Goal: Task Accomplishment & Management: Complete application form

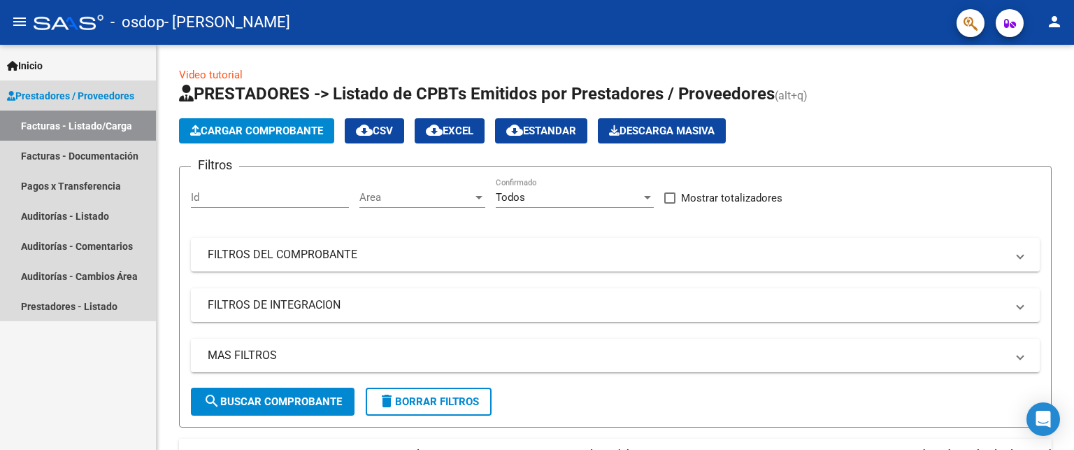
click at [64, 94] on span "Prestadores / Proveedores" at bounding box center [70, 95] width 127 height 15
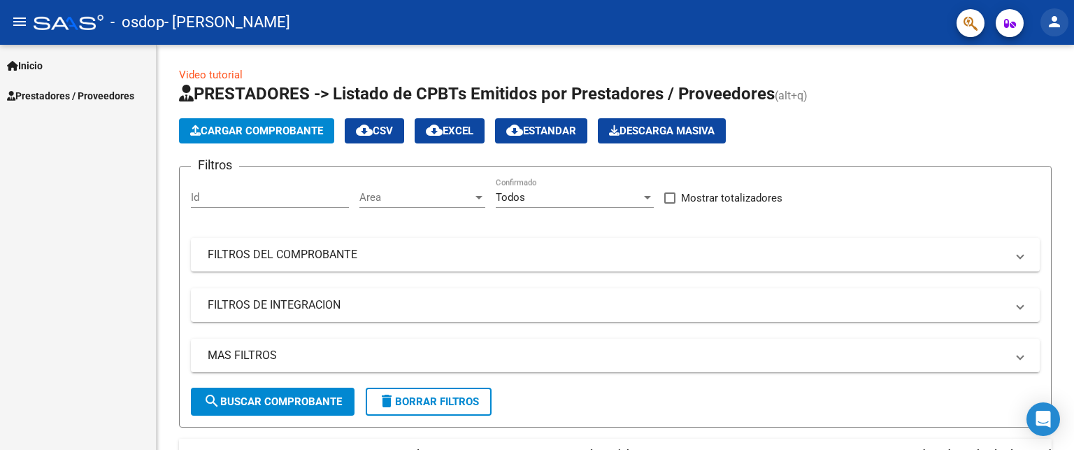
click at [1055, 21] on mat-icon "person" at bounding box center [1054, 21] width 17 height 17
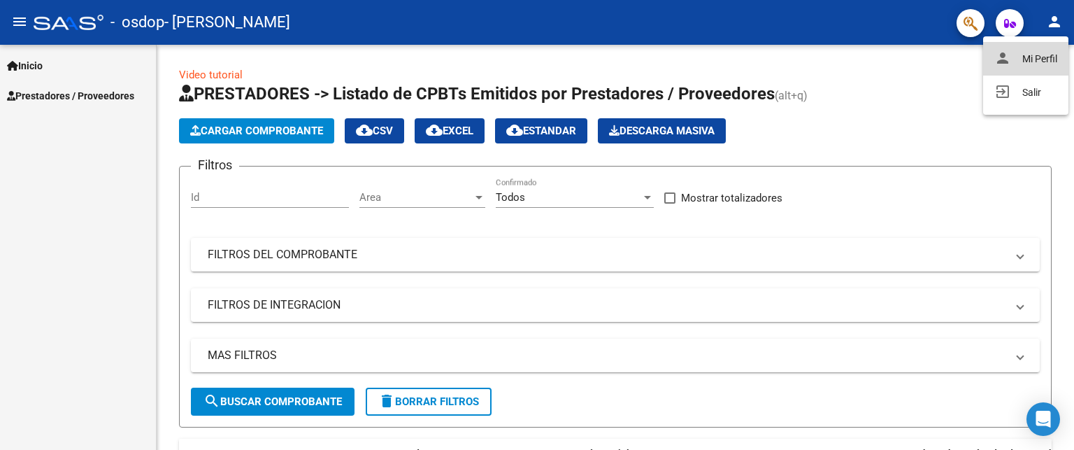
click at [1051, 62] on button "person Mi Perfil" at bounding box center [1025, 59] width 85 height 34
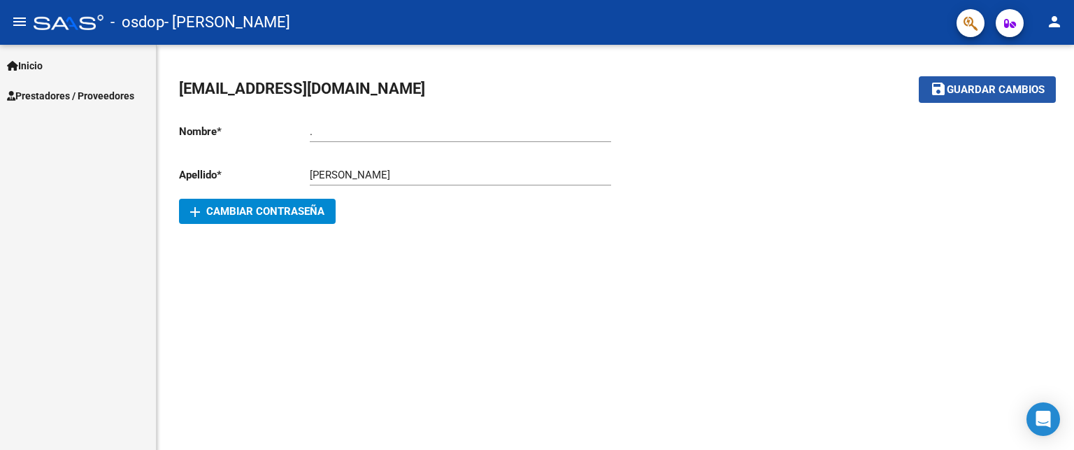
click at [1002, 92] on span "Guardar cambios" at bounding box center [996, 90] width 98 height 13
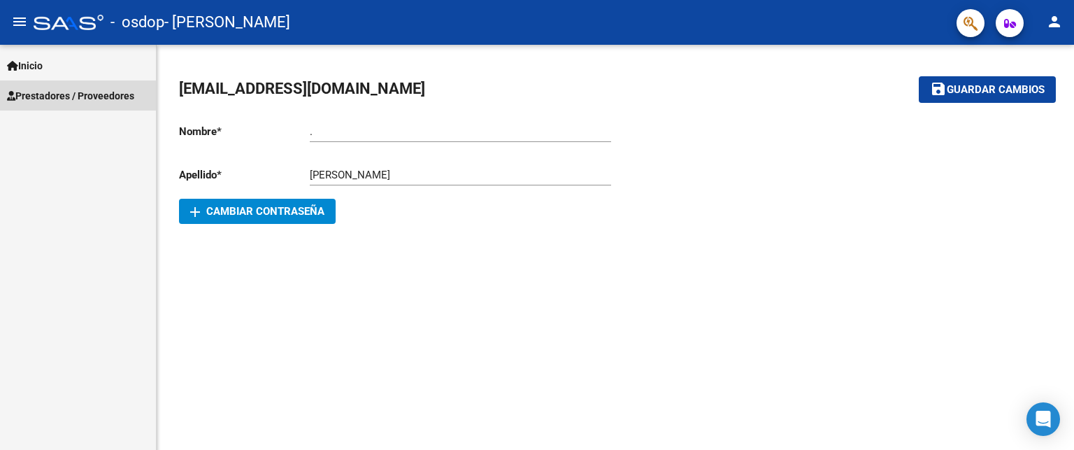
click at [41, 94] on span "Prestadores / Proveedores" at bounding box center [70, 95] width 127 height 15
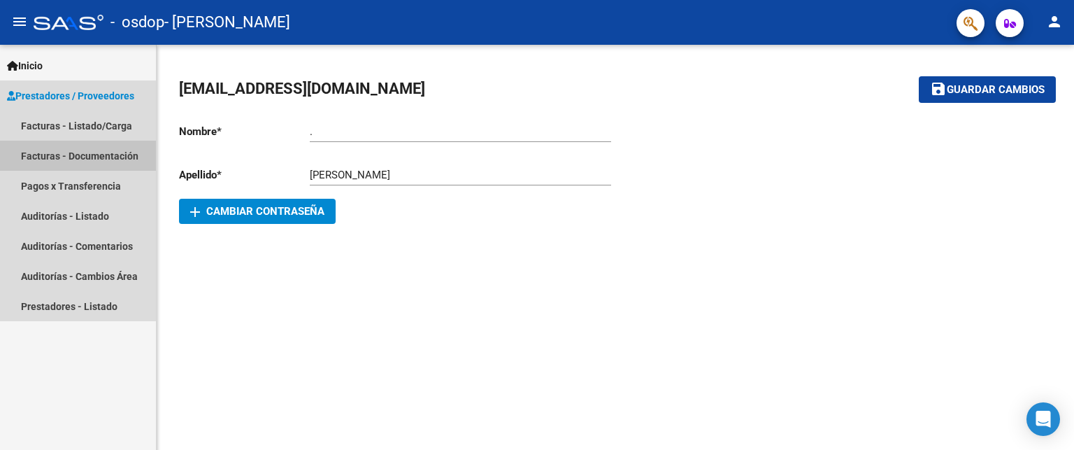
click at [27, 157] on link "Facturas - Documentación" at bounding box center [78, 156] width 156 height 30
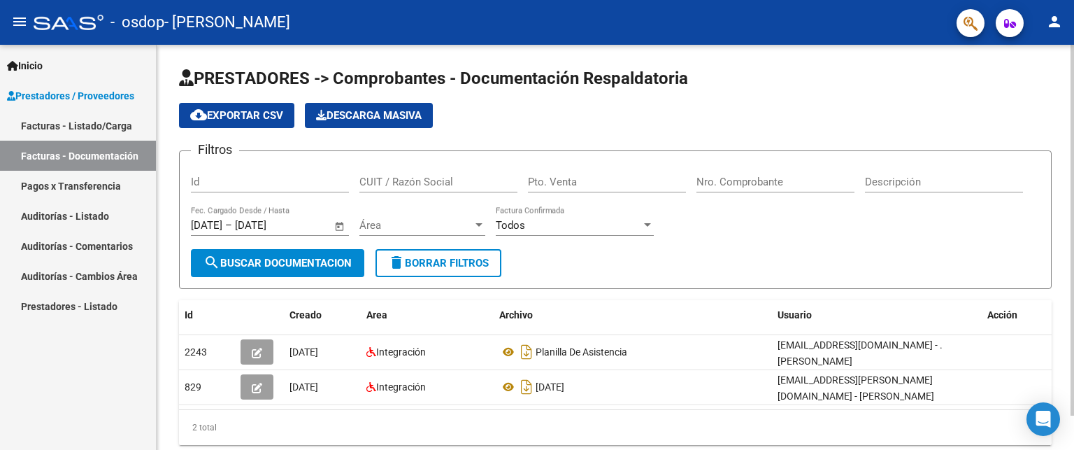
scroll to position [37, 0]
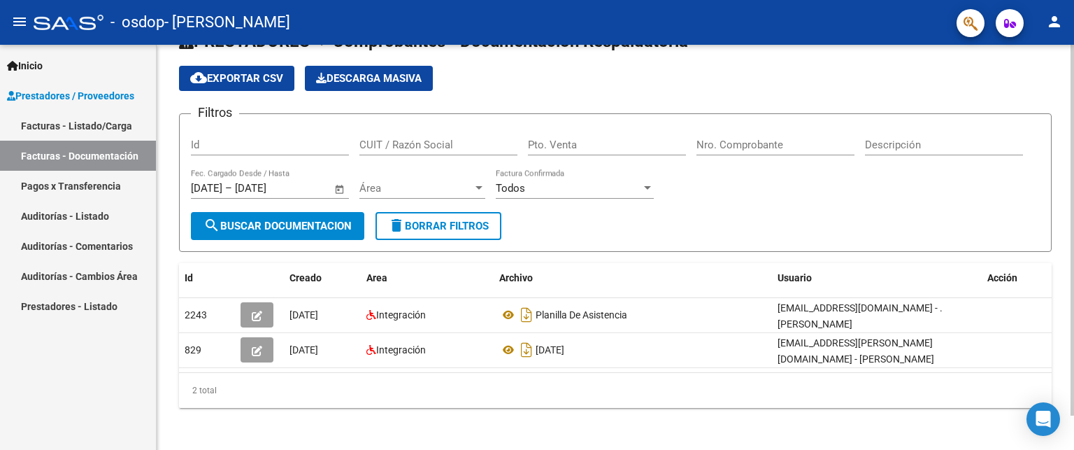
click at [1072, 424] on div at bounding box center [1072, 247] width 3 height 405
click at [1072, 424] on div at bounding box center [1072, 262] width 3 height 371
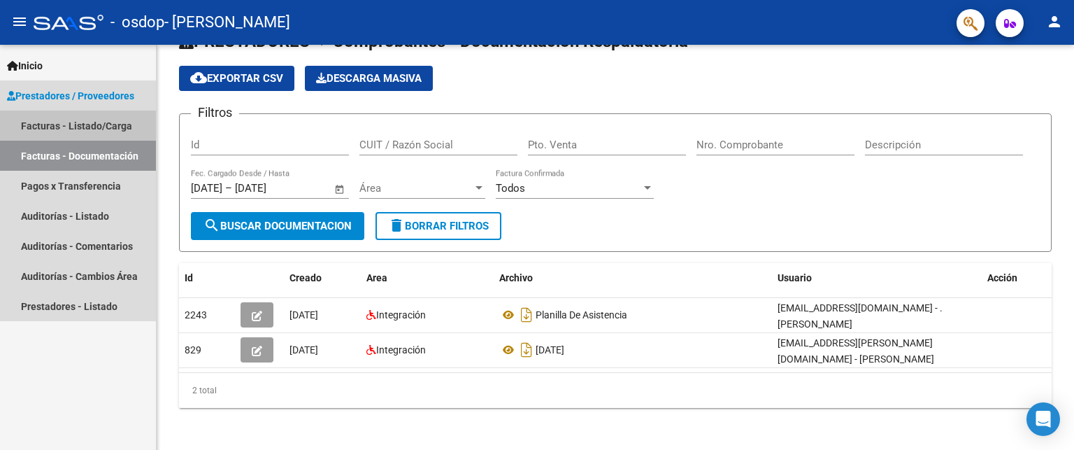
click at [41, 128] on link "Facturas - Listado/Carga" at bounding box center [78, 126] width 156 height 30
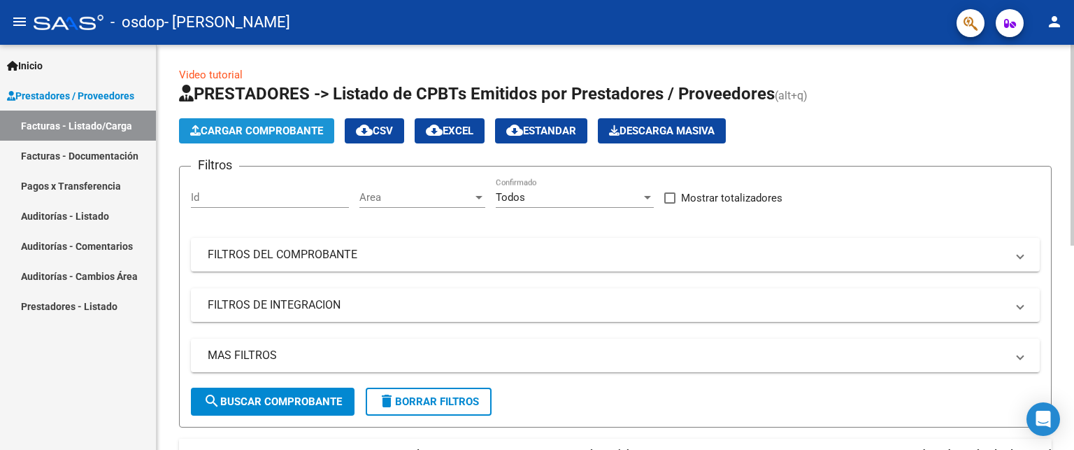
click at [260, 129] on span "Cargar Comprobante" at bounding box center [256, 131] width 133 height 13
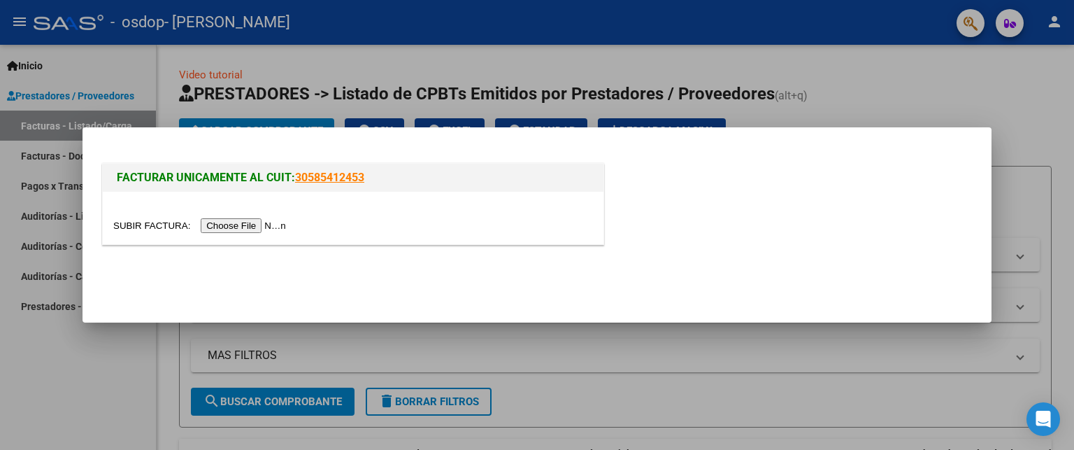
click at [239, 226] on input "file" at bounding box center [201, 225] width 177 height 15
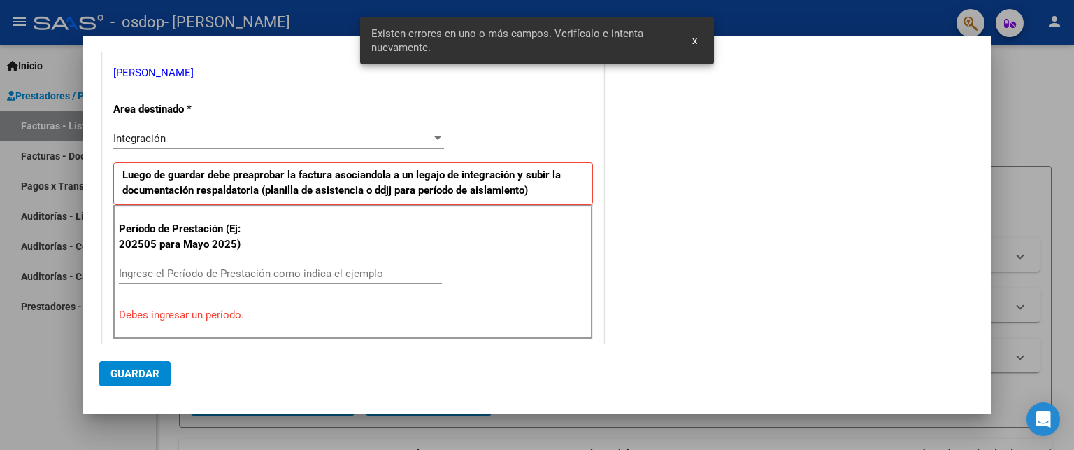
scroll to position [313, 0]
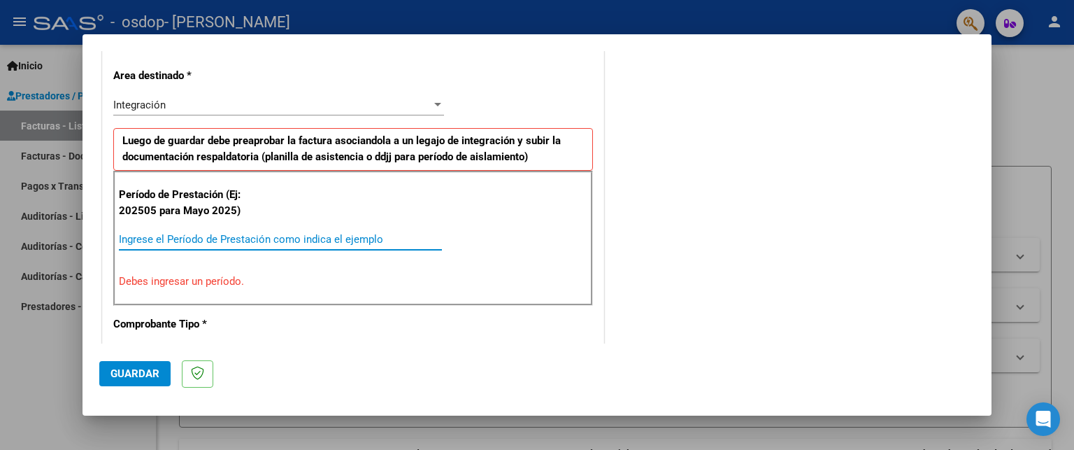
click at [120, 239] on input "Ingrese el Período de Prestación como indica el ejemplo" at bounding box center [280, 239] width 323 height 13
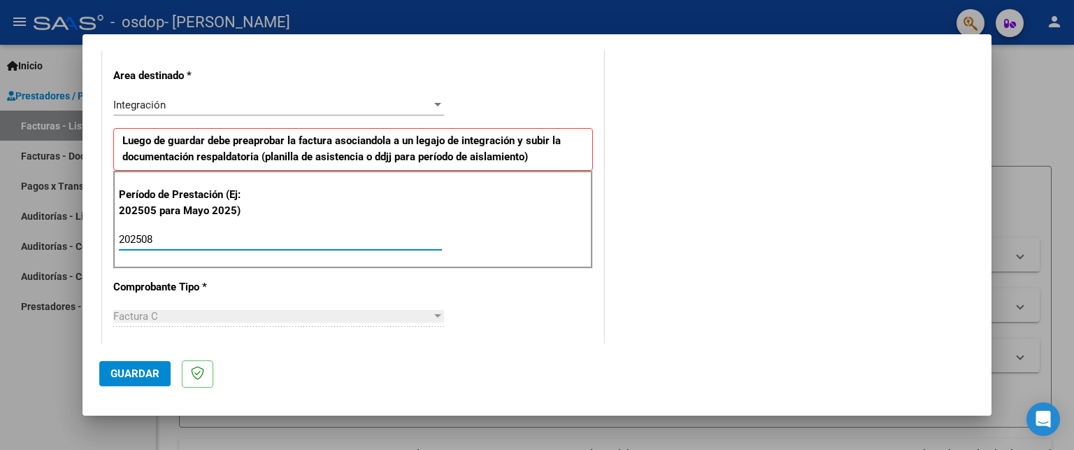
type input "202508"
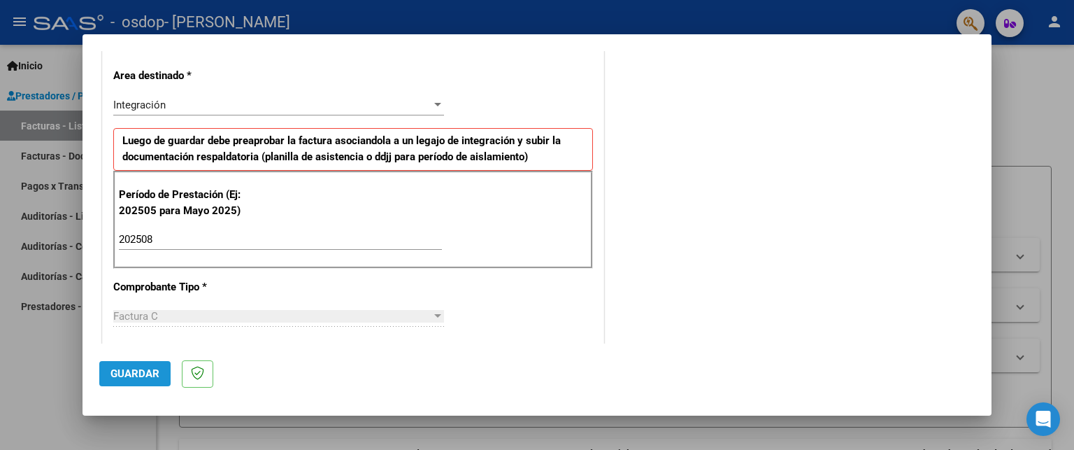
click at [133, 372] on span "Guardar" at bounding box center [135, 373] width 49 height 13
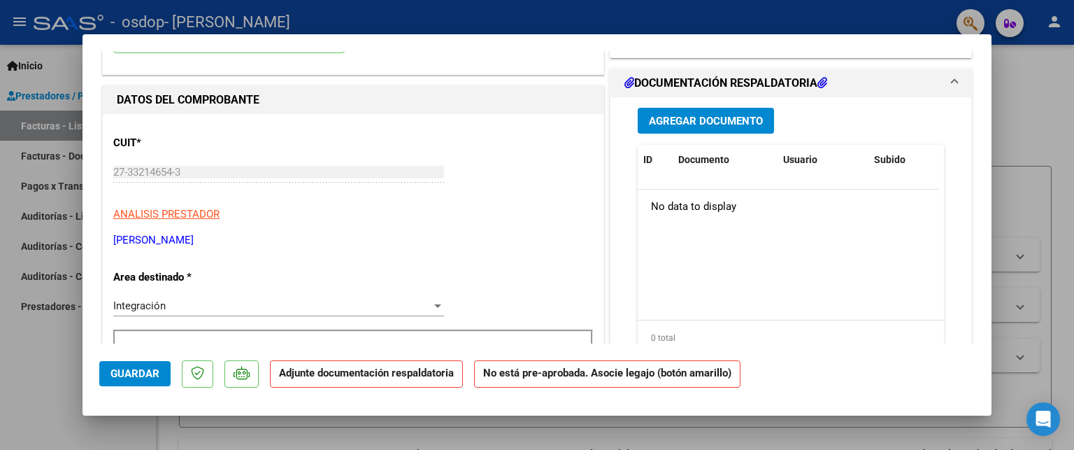
scroll to position [140, 0]
click at [721, 121] on span "Agregar Documento" at bounding box center [706, 120] width 114 height 13
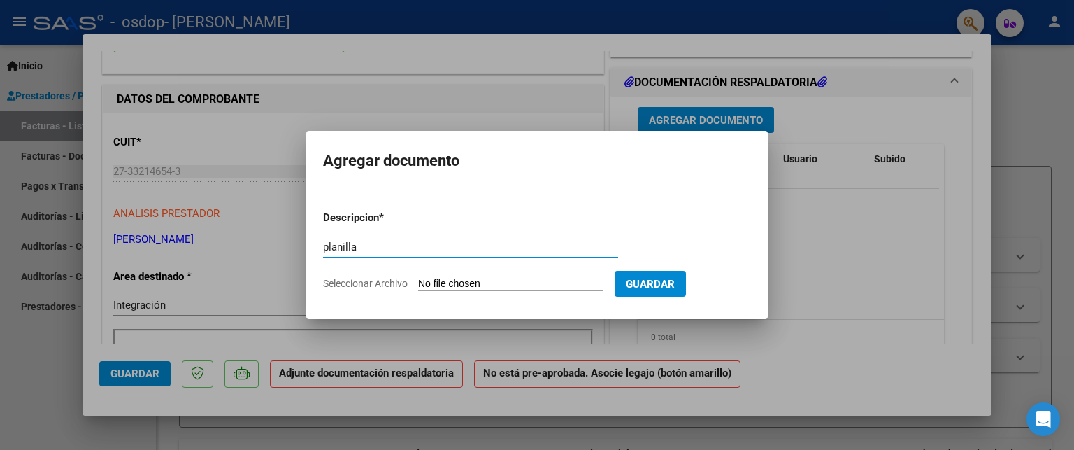
type input "planilla"
click at [526, 284] on input "Seleccionar Archivo" at bounding box center [510, 284] width 185 height 13
type input "C:\fakepath\planilla integradora.pdf"
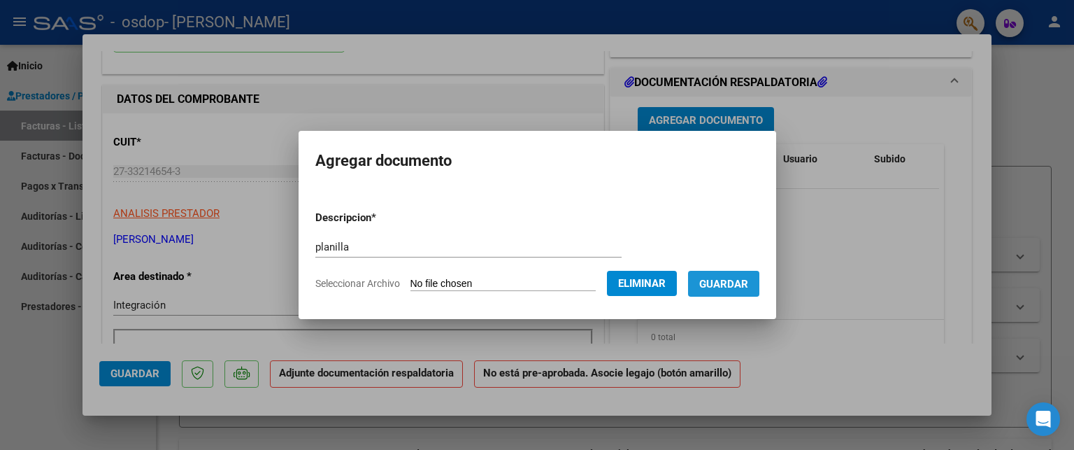
click at [745, 283] on span "Guardar" at bounding box center [723, 284] width 49 height 13
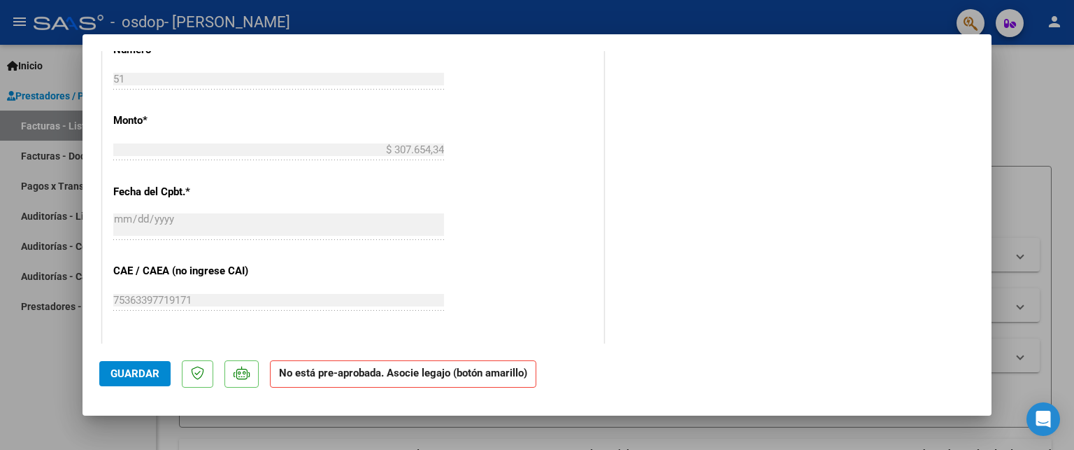
scroll to position [690, 0]
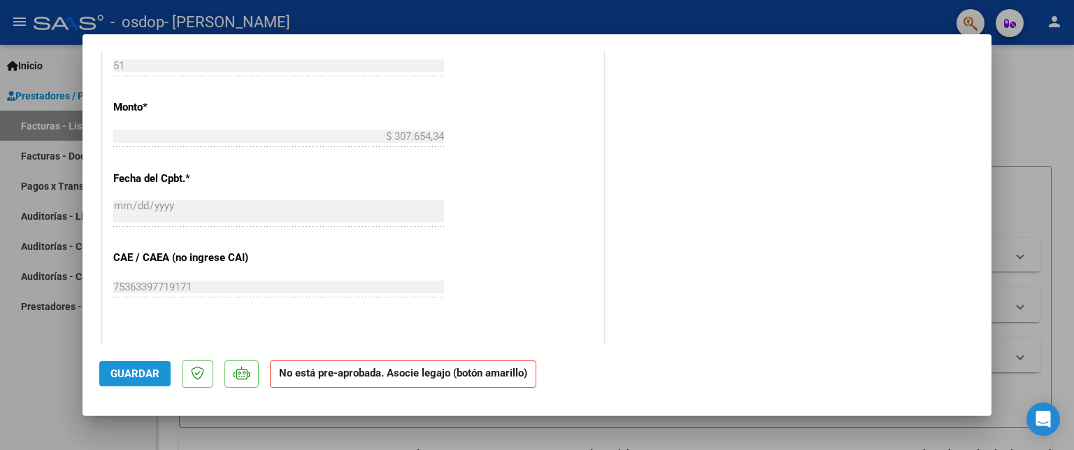
click at [144, 369] on span "Guardar" at bounding box center [135, 373] width 49 height 13
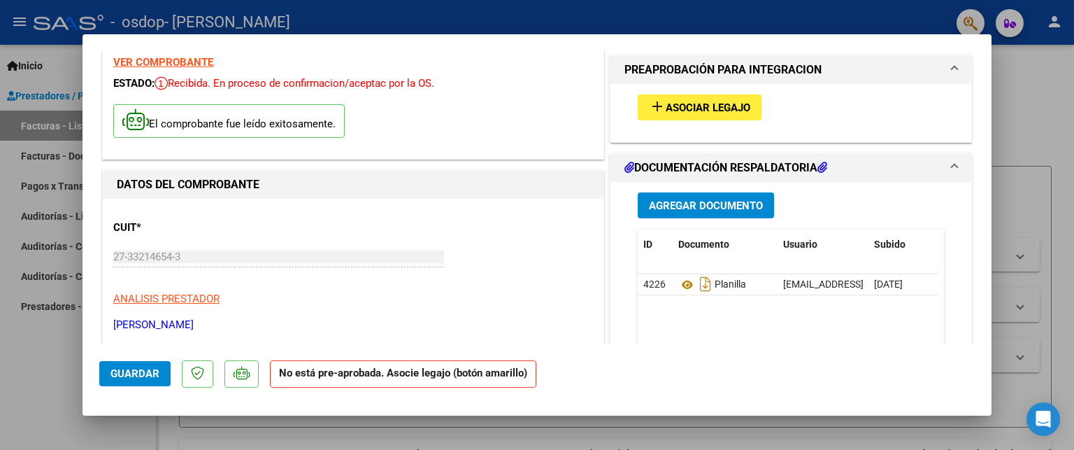
scroll to position [0, 0]
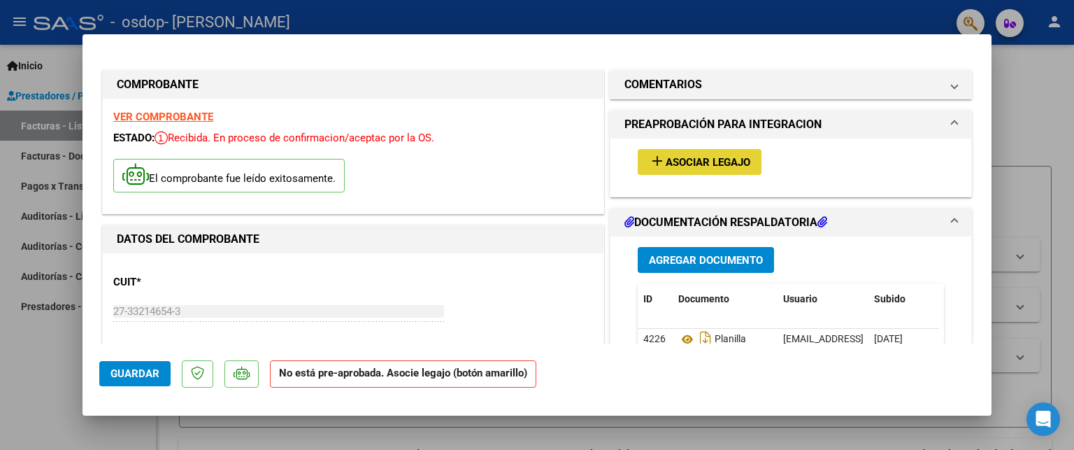
click at [702, 166] on span "Asociar Legajo" at bounding box center [708, 162] width 85 height 13
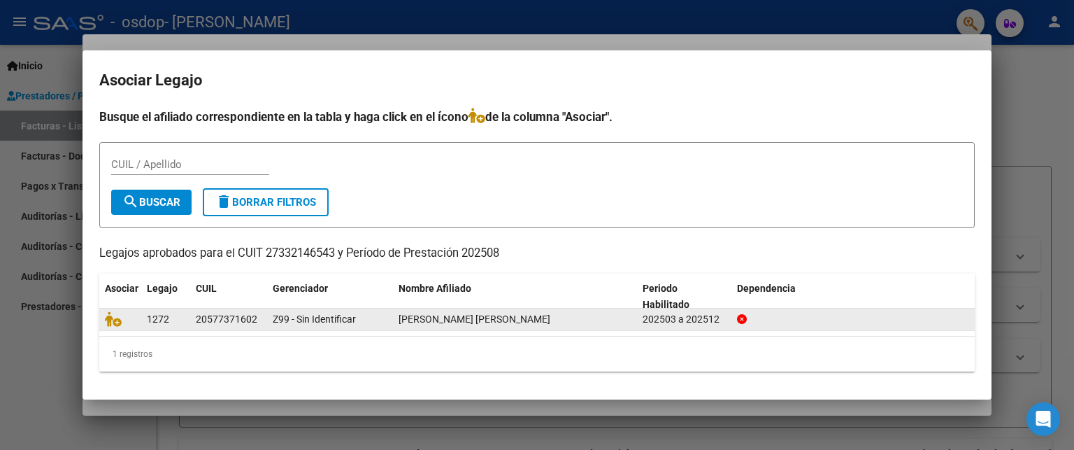
click at [550, 314] on span "[PERSON_NAME] [PERSON_NAME]" at bounding box center [475, 318] width 152 height 11
click at [716, 315] on div "202503 a 202512" at bounding box center [684, 319] width 83 height 16
click at [535, 318] on span "[PERSON_NAME] [PERSON_NAME]" at bounding box center [475, 318] width 152 height 11
click at [120, 321] on icon at bounding box center [113, 318] width 17 height 15
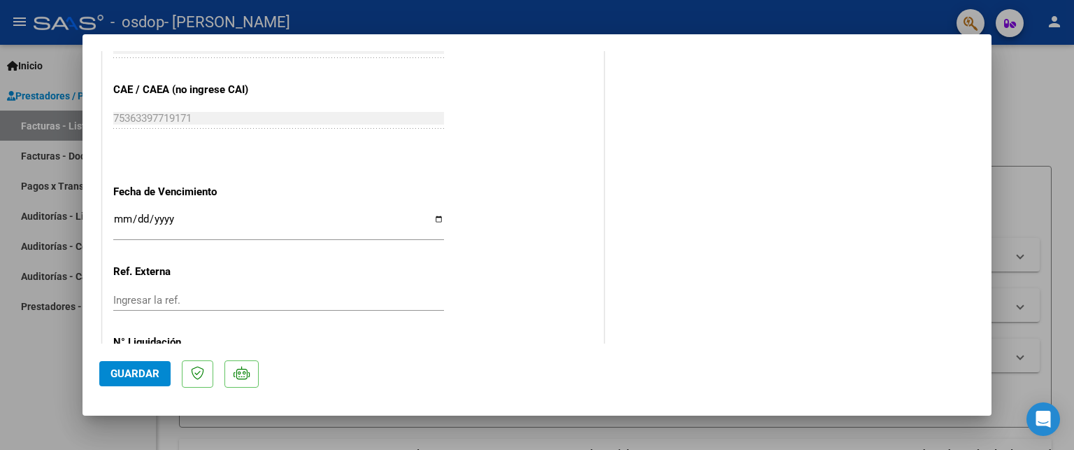
scroll to position [913, 0]
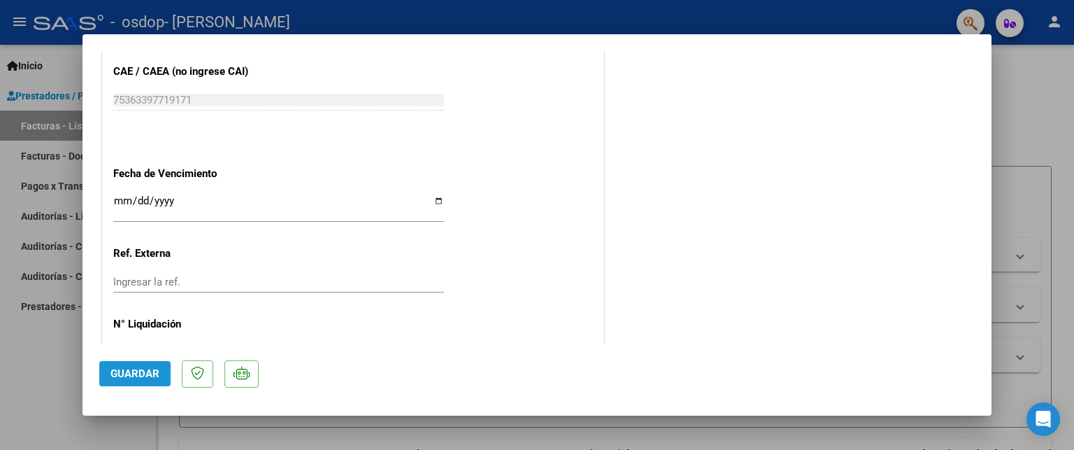
click at [129, 370] on span "Guardar" at bounding box center [135, 373] width 49 height 13
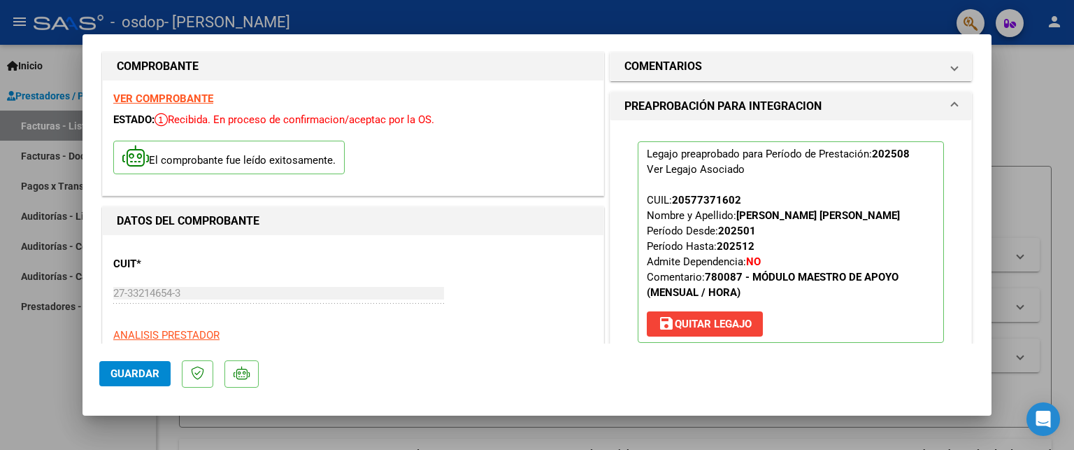
scroll to position [0, 0]
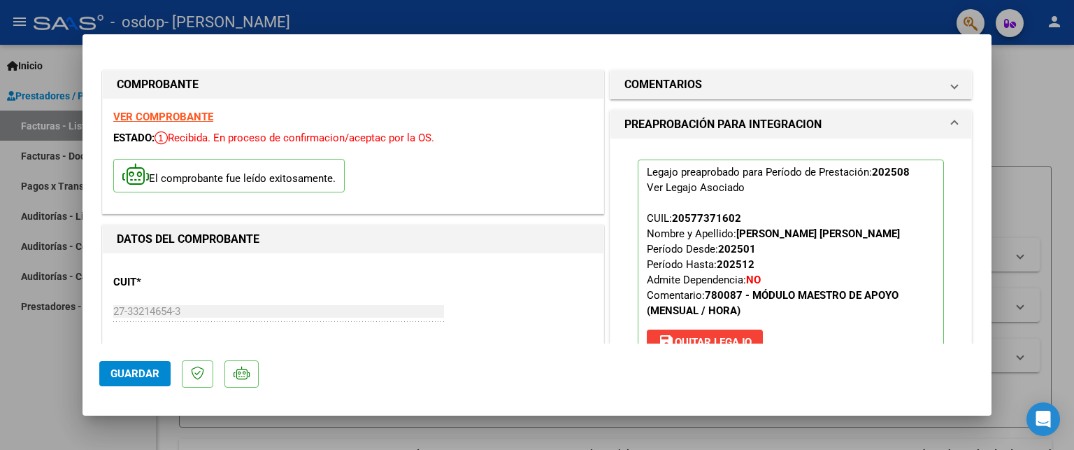
click at [1041, 89] on div at bounding box center [537, 225] width 1074 height 450
type input "$ 0,00"
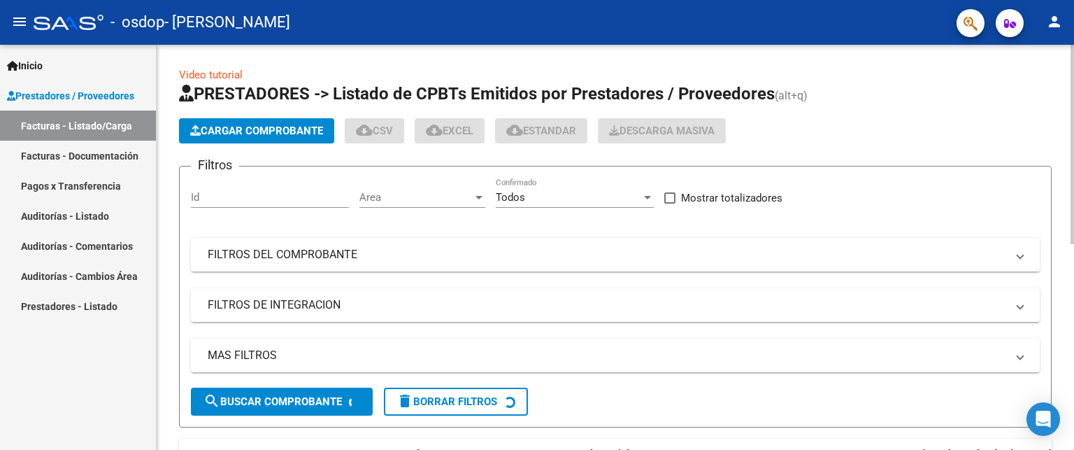
click at [1069, 434] on div "Video tutorial PRESTADORES -> Listado de CPBTs Emitidos por Prestadores / Prove…" at bounding box center [616, 451] width 918 height 813
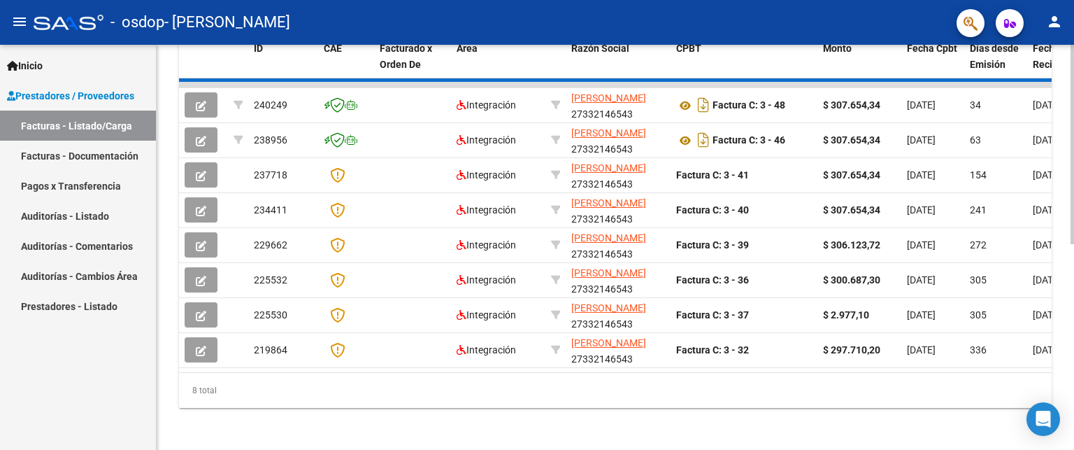
click at [1074, 307] on div at bounding box center [1072, 247] width 3 height 405
